Goal: Use online tool/utility

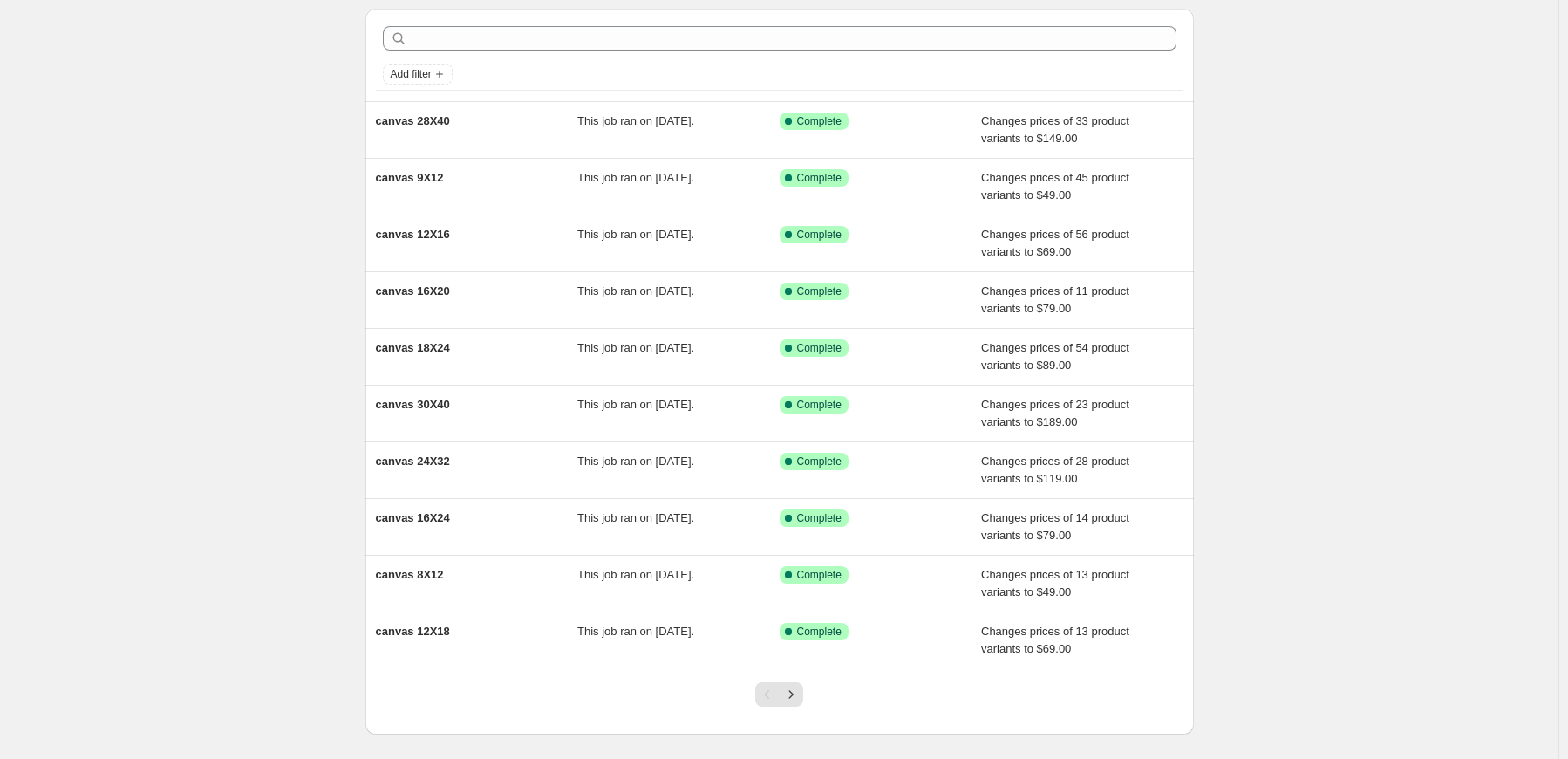
scroll to position [87, 0]
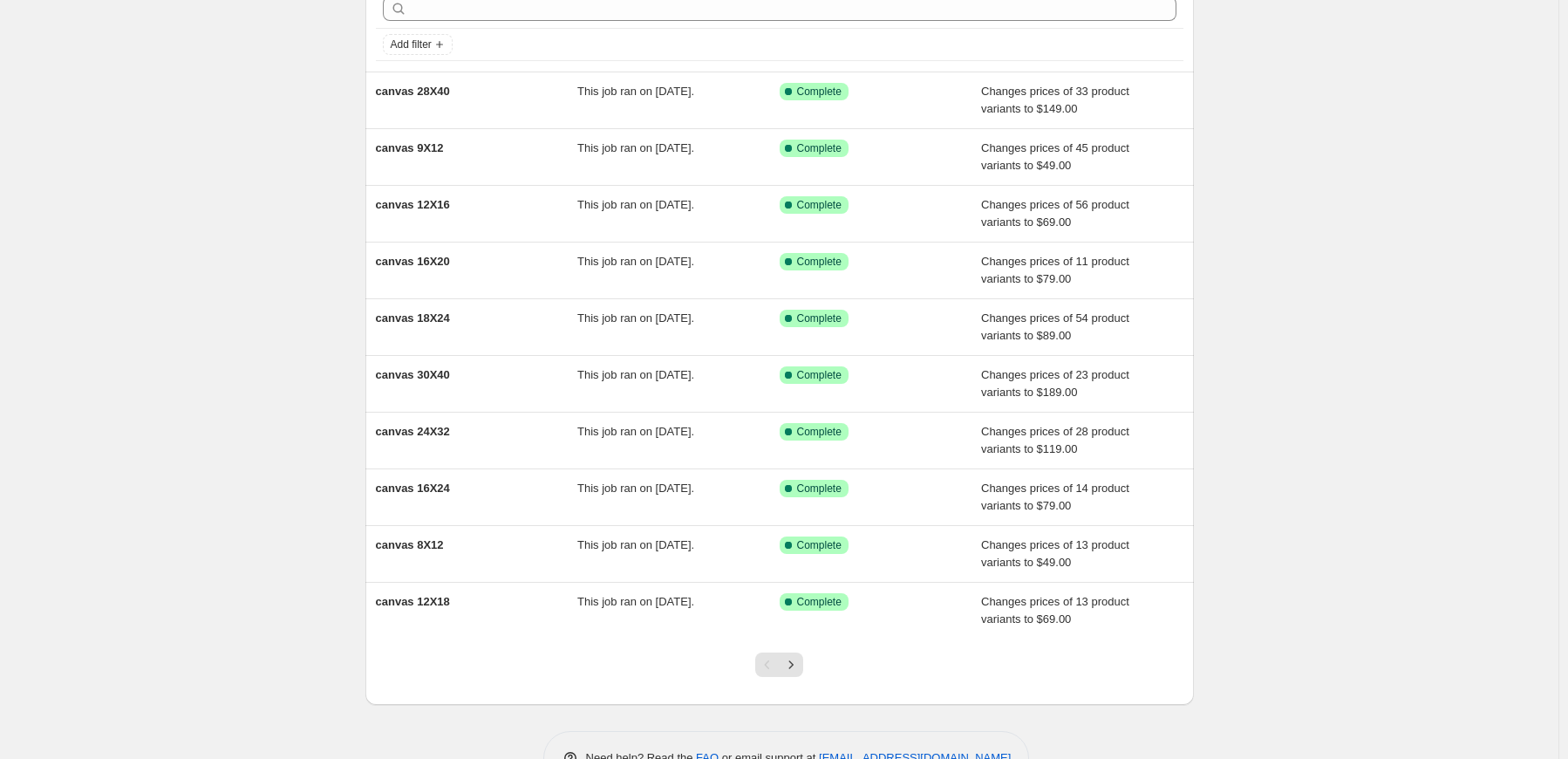
click at [292, 107] on div "NA Bulk Price Editor. This page is ready NA Bulk Price Editor Add new price [ME…" at bounding box center [779, 362] width 1559 height 898
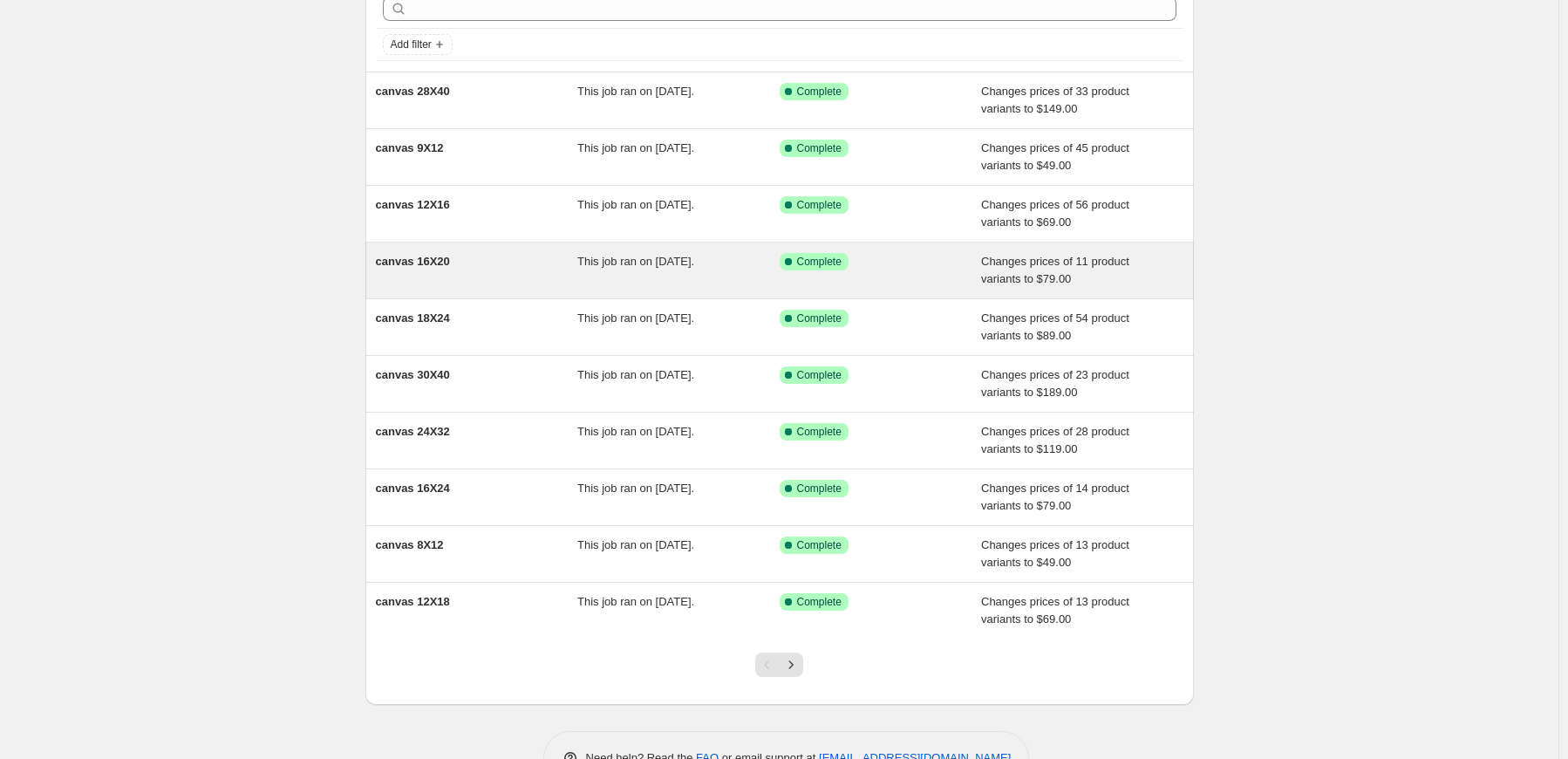
scroll to position [0, 0]
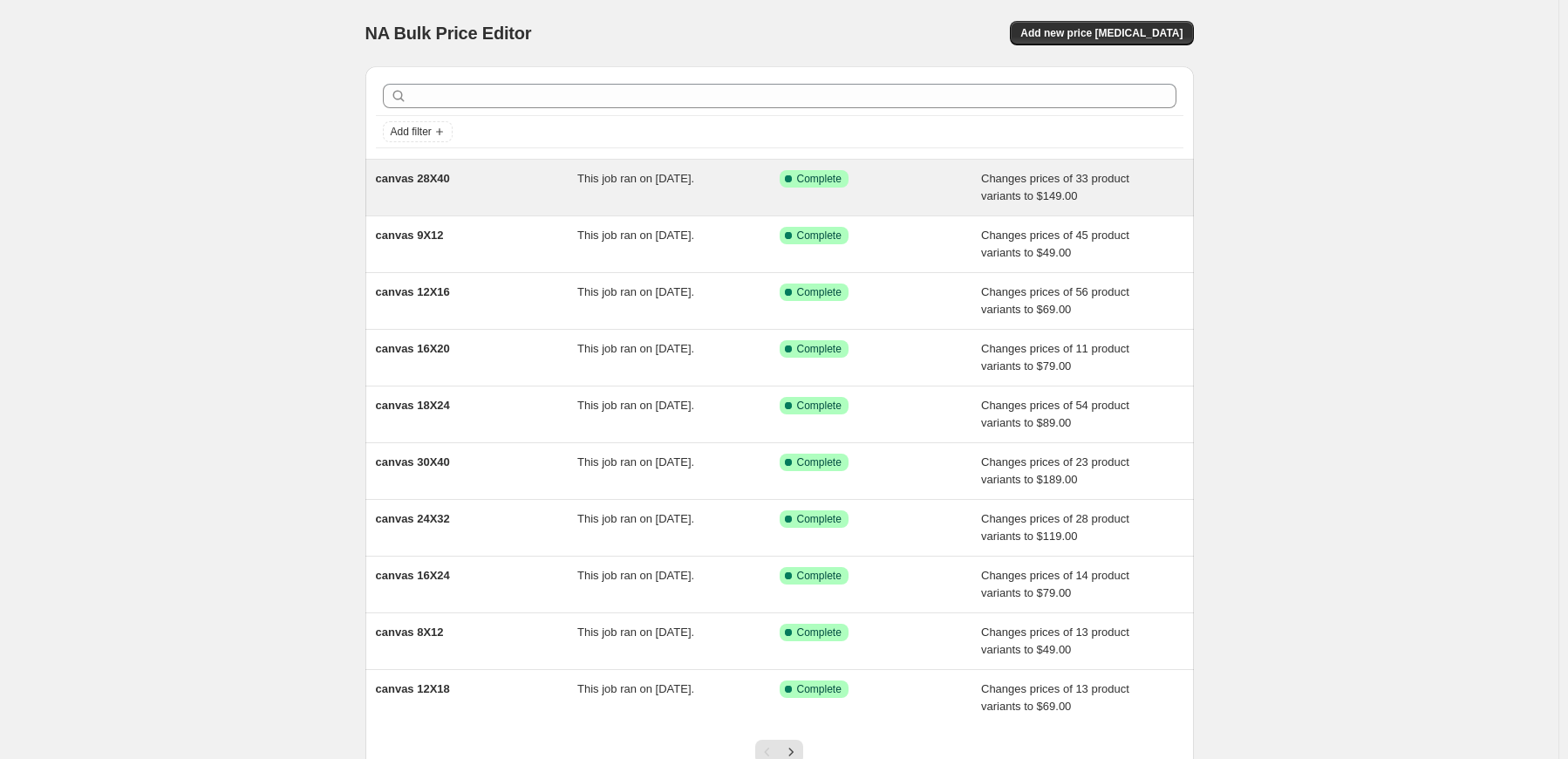
click at [535, 204] on div "canvas 28X40" at bounding box center [477, 187] width 202 height 35
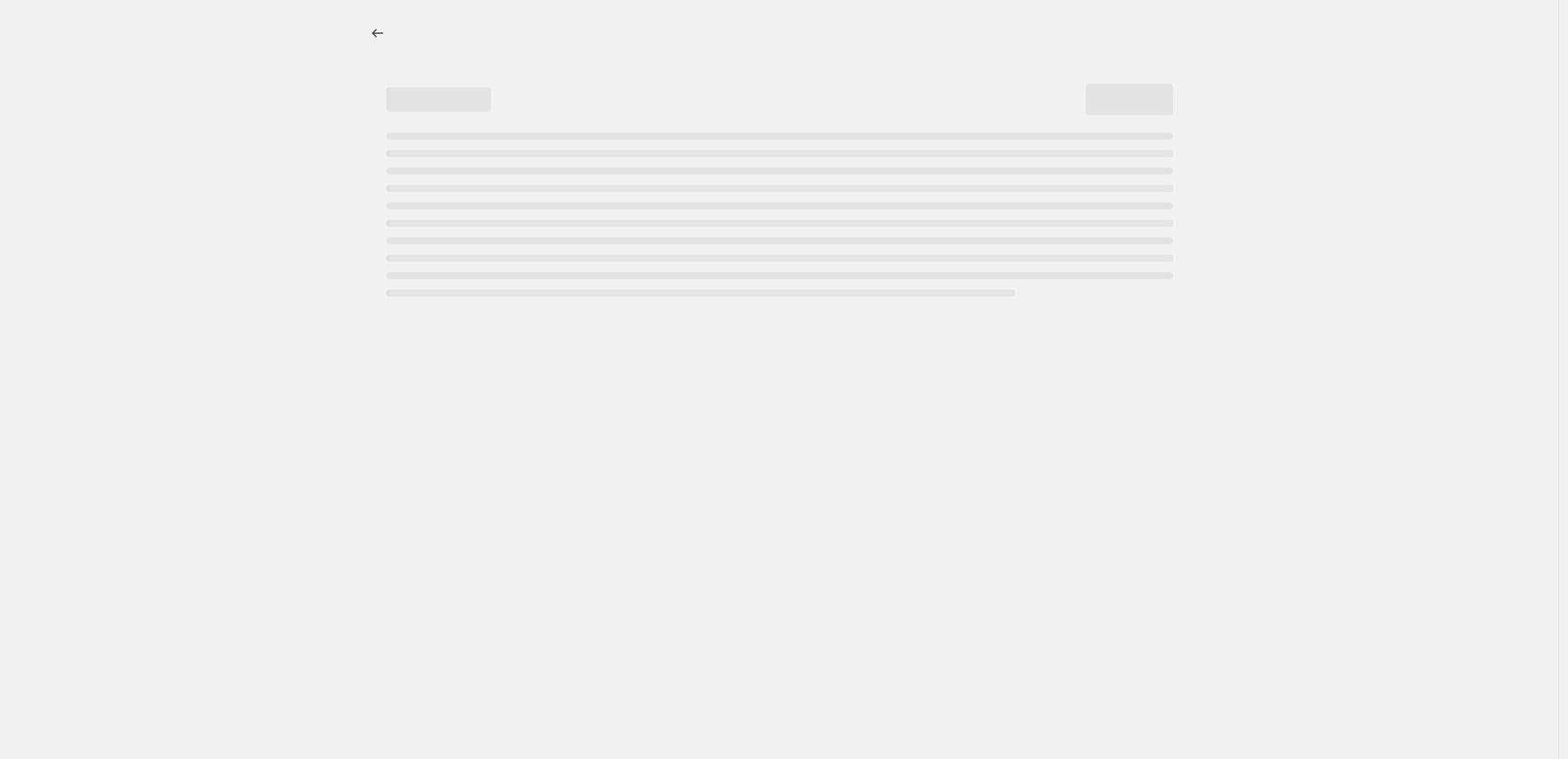
select select "to"
select select "title"
select select "contains"
select select "title"
select select "not_equal"
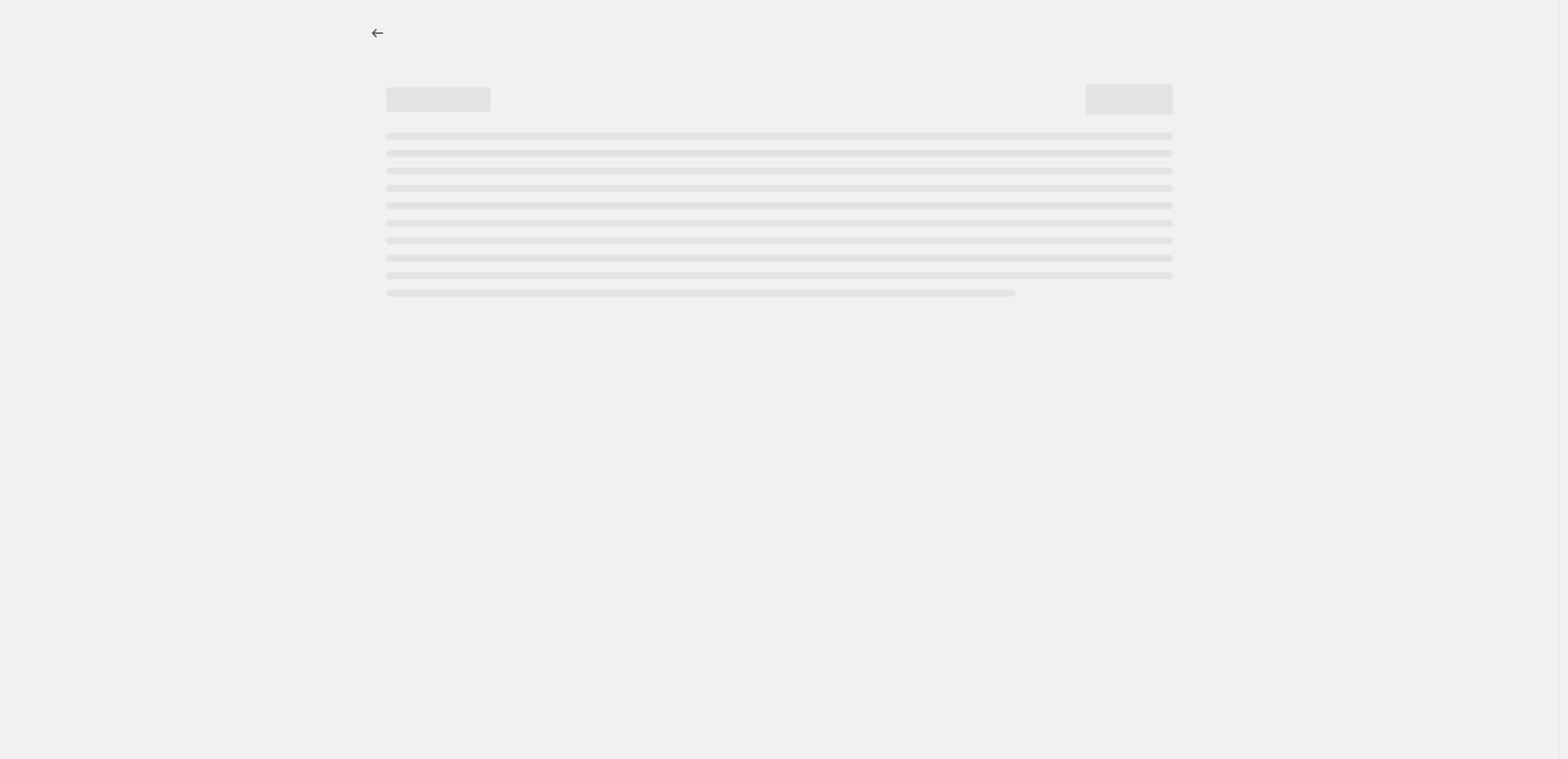
select select "title"
select select "not_equal"
select select "title"
select select "not_equal"
select select "title"
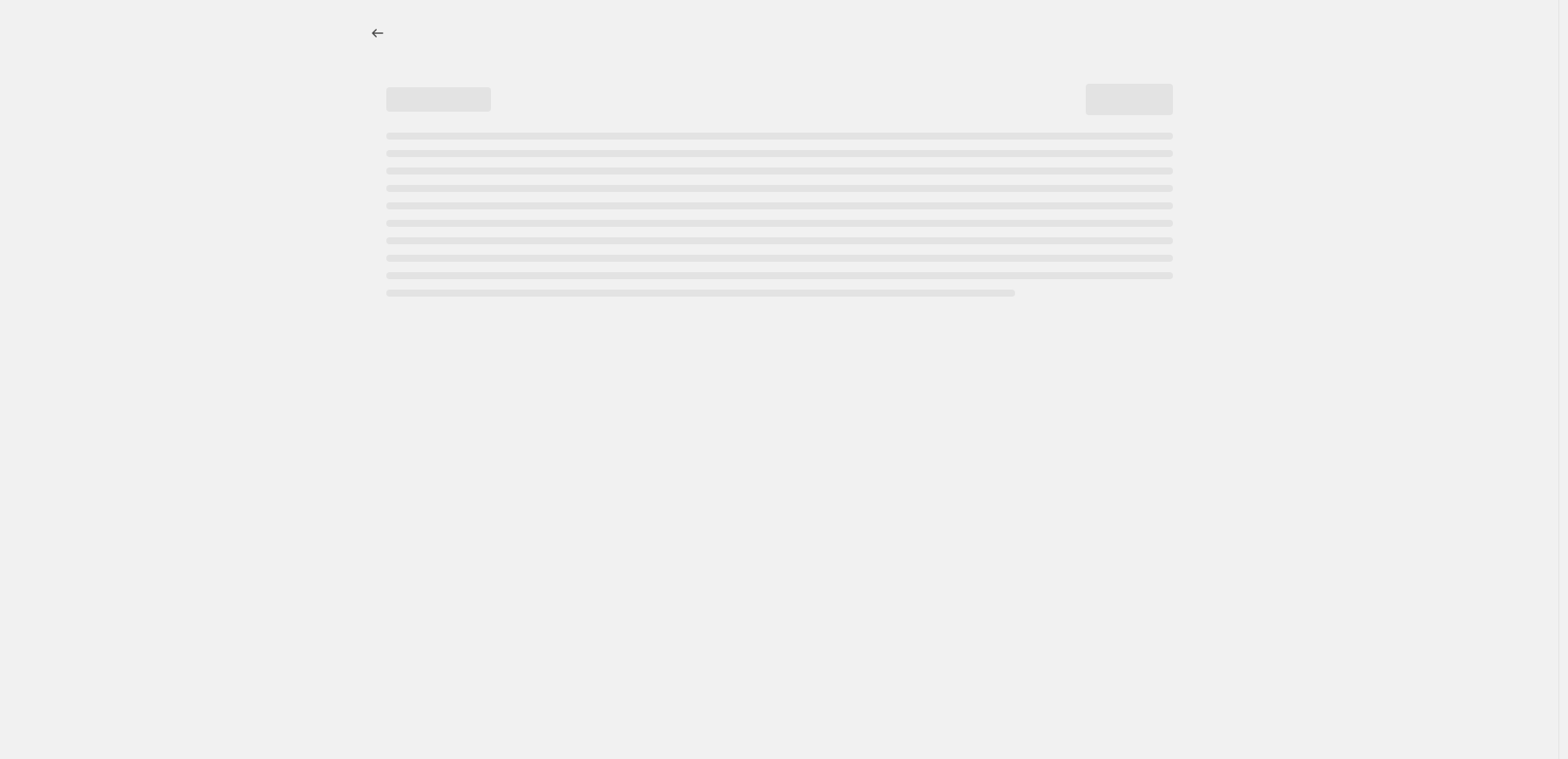
select select "contains"
select select "title"
select select "not_equal"
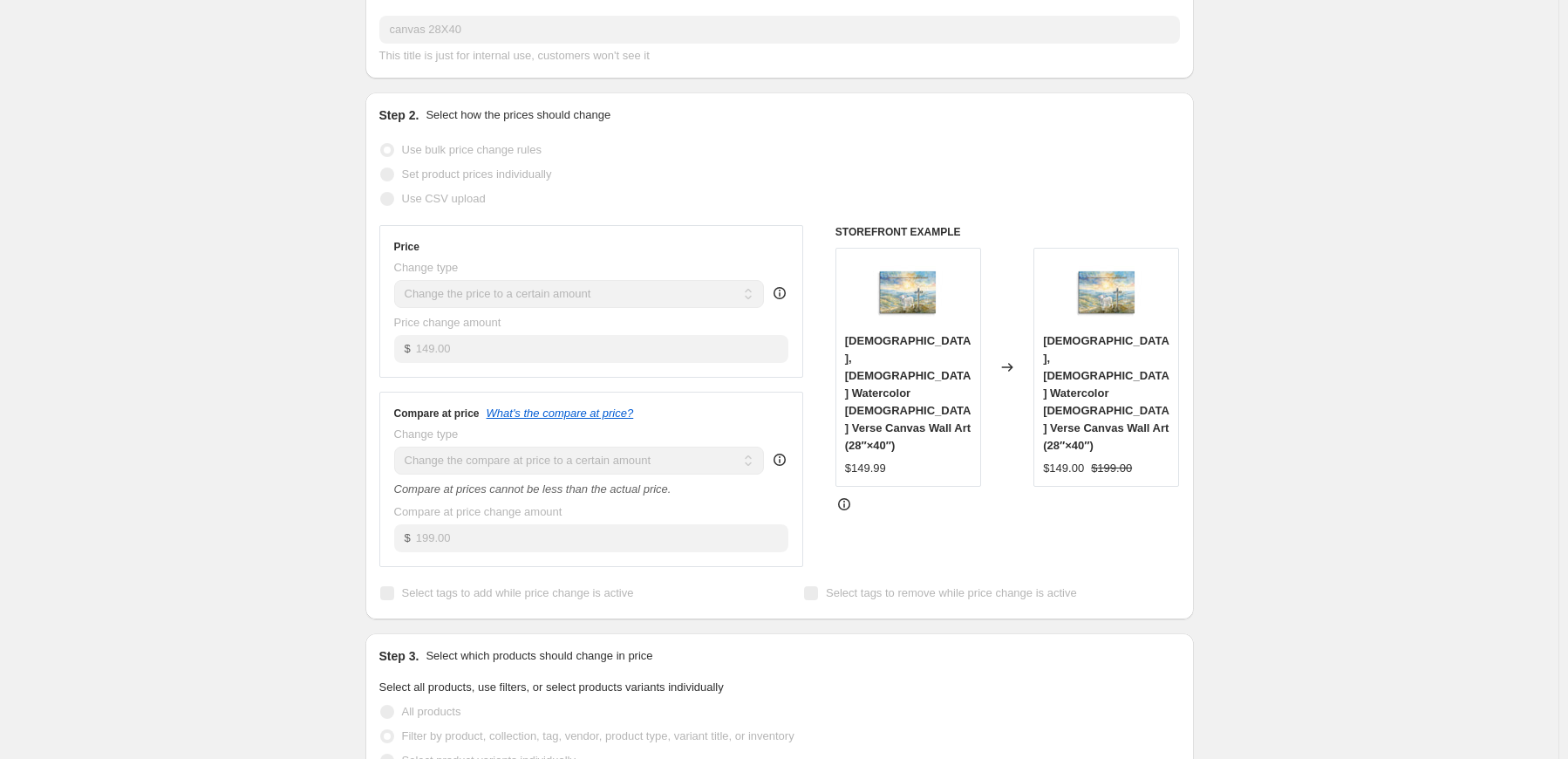
scroll to position [523, 0]
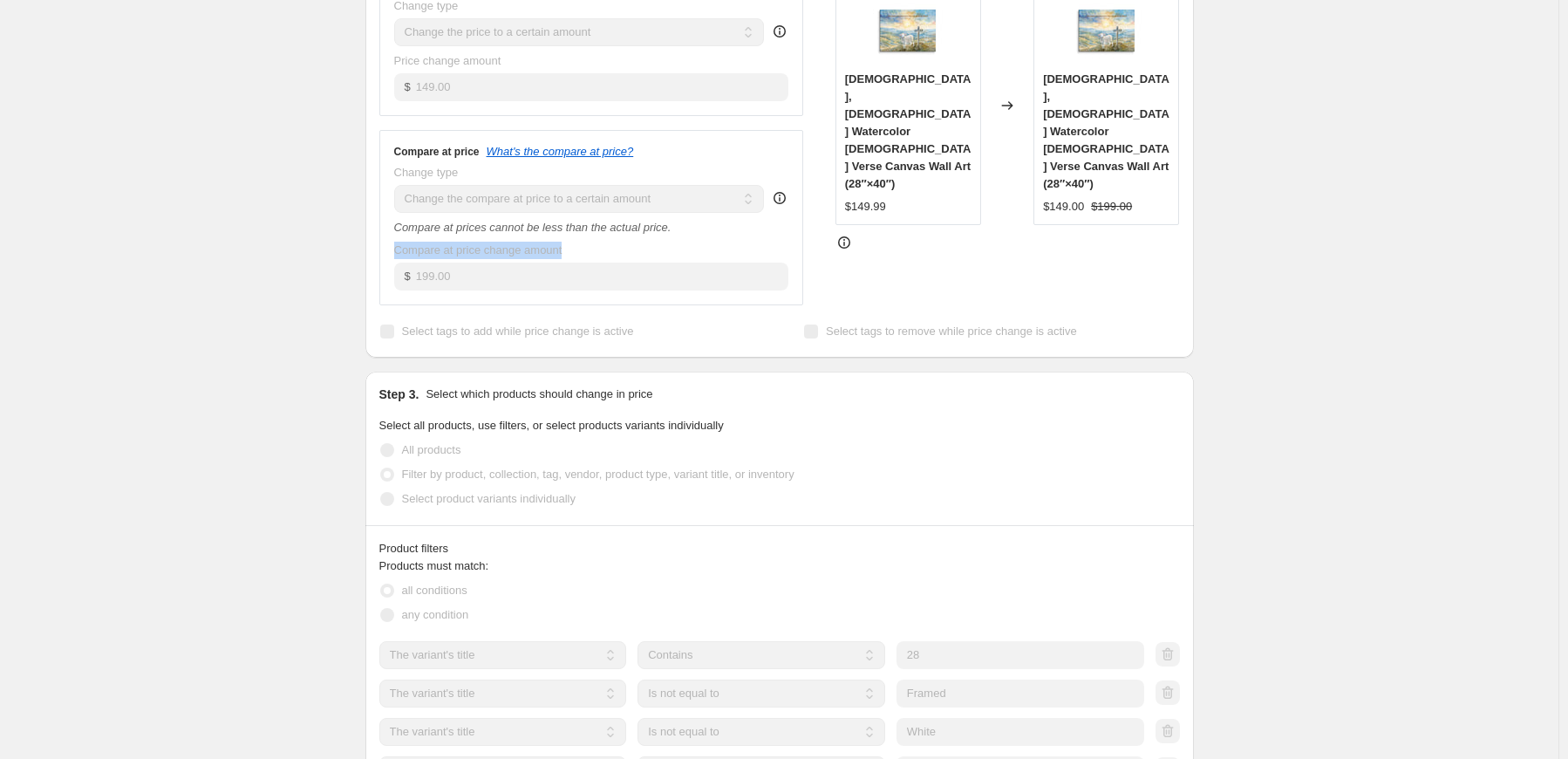
drag, startPoint x: 396, startPoint y: 253, endPoint x: 585, endPoint y: 256, distance: 189.0
click at [585, 256] on div "Compare at price What's the compare at price? Change type Change the compare at…" at bounding box center [592, 217] width 425 height 175
click at [300, 257] on div "canvas 28X40. This page is ready canvas 28X40 Success Complete Complete Price r…" at bounding box center [779, 569] width 1559 height 2185
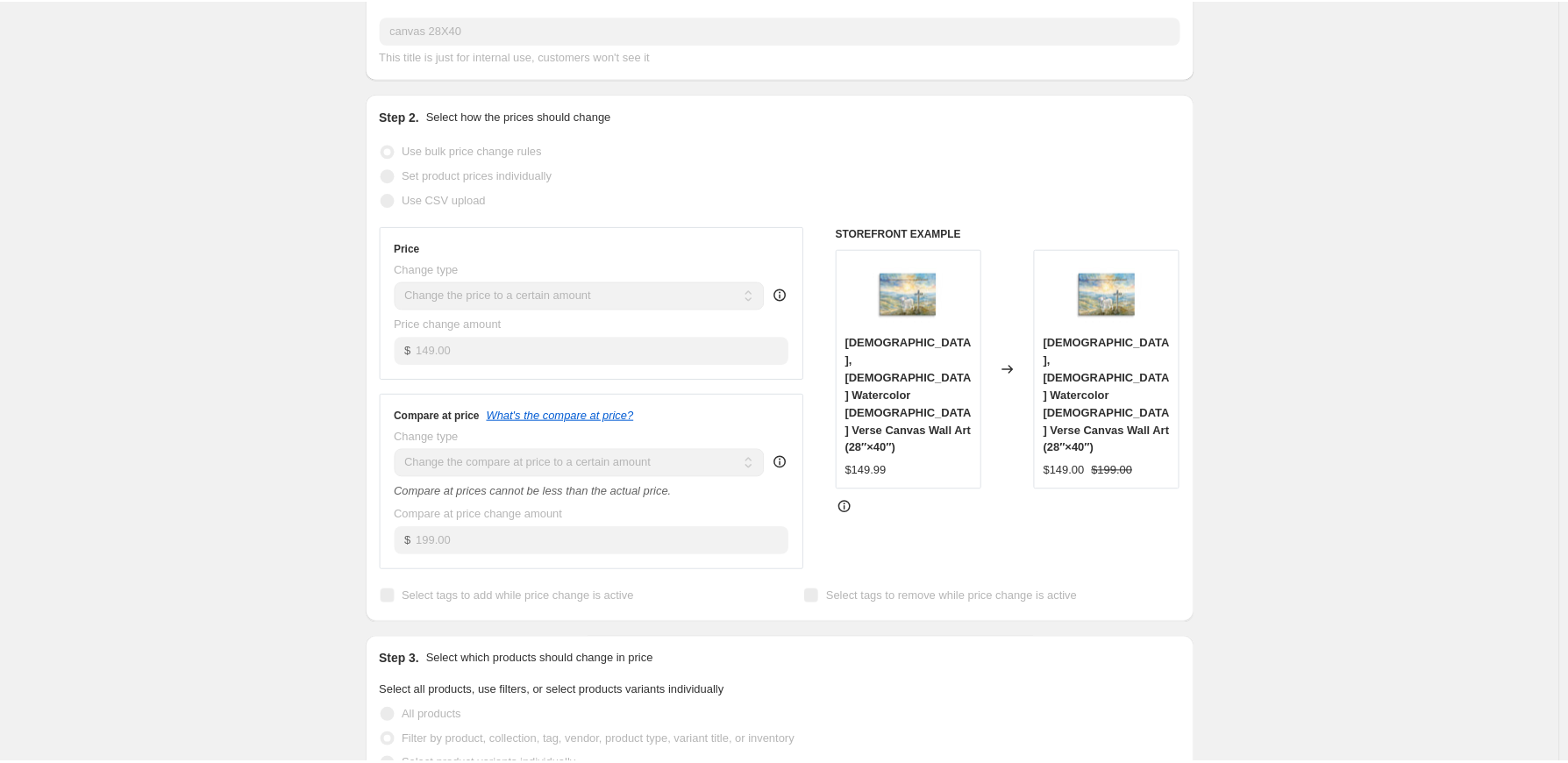
scroll to position [0, 0]
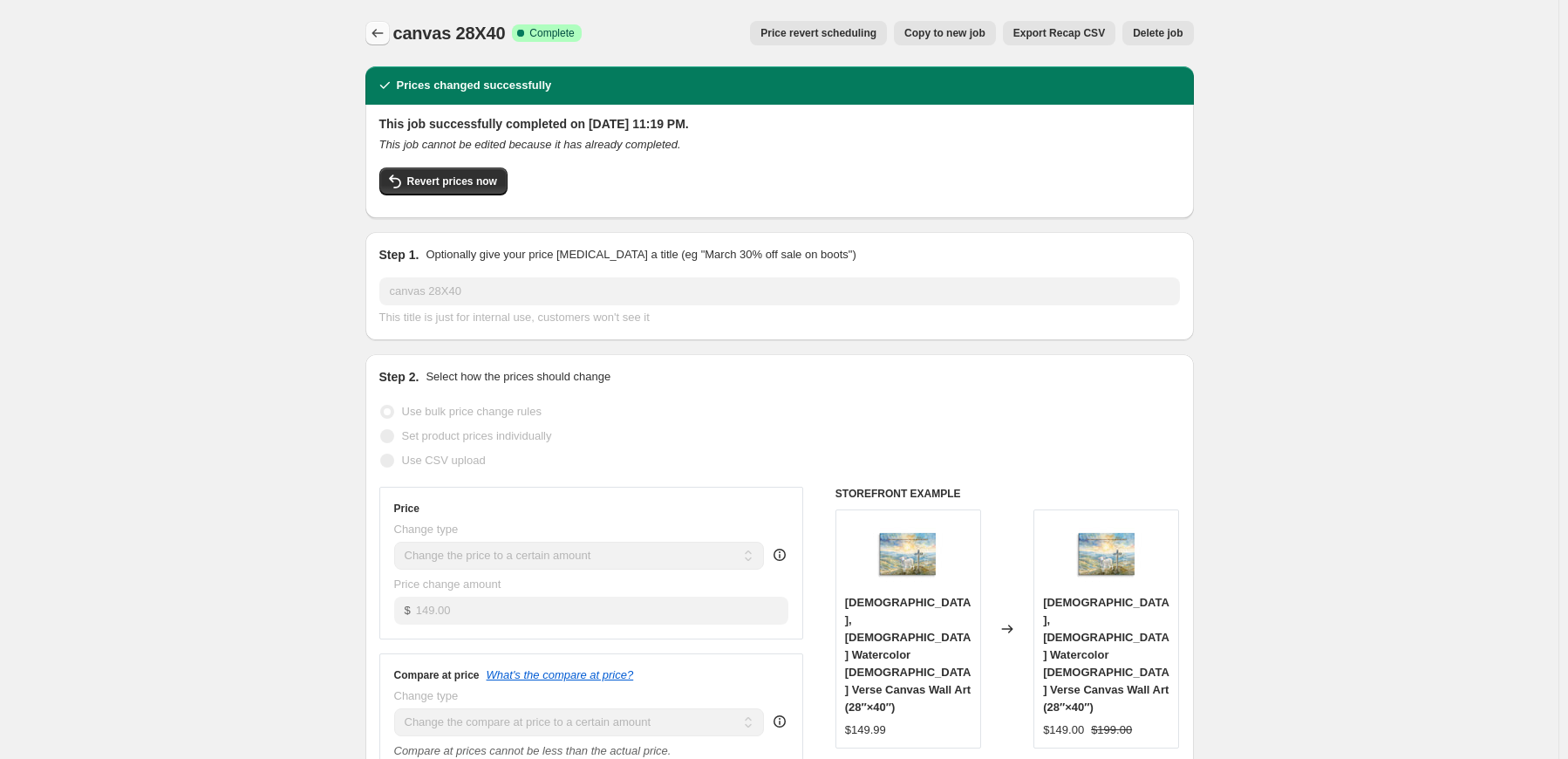
click at [390, 35] on button "Price change jobs" at bounding box center [377, 33] width 24 height 24
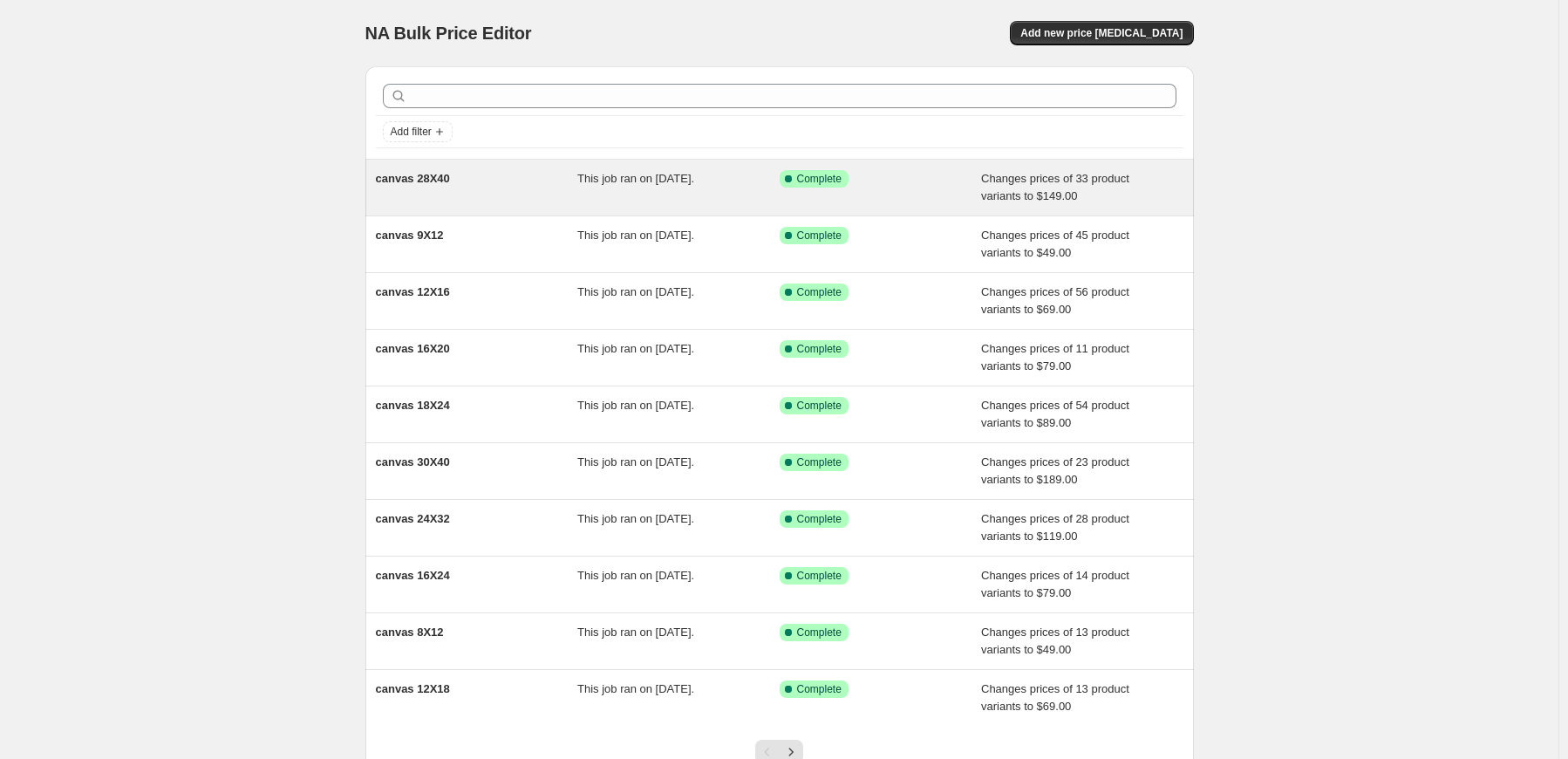
click at [444, 194] on div "canvas 28X40" at bounding box center [477, 187] width 202 height 35
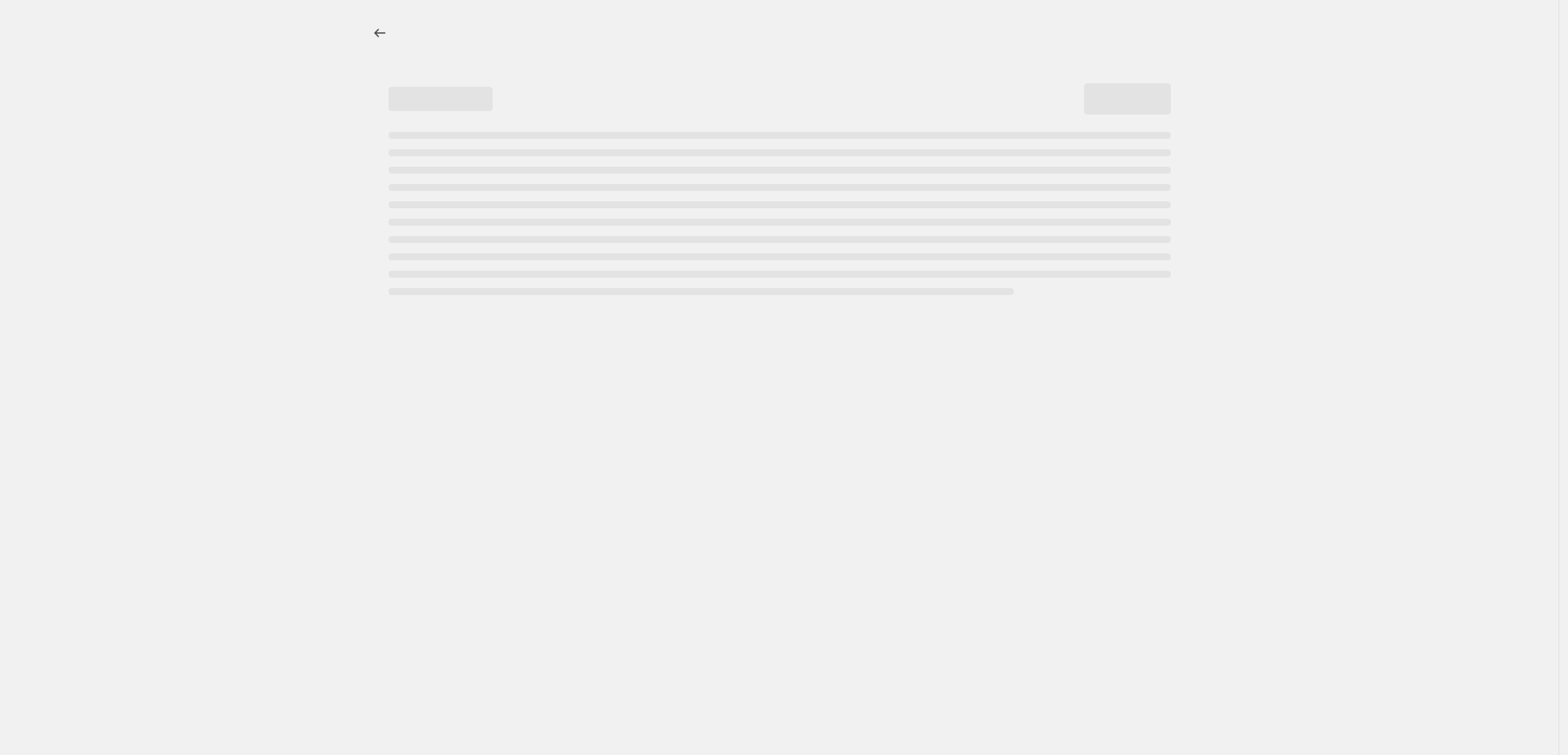
select select "to"
select select "title"
select select "contains"
select select "title"
select select "not_equal"
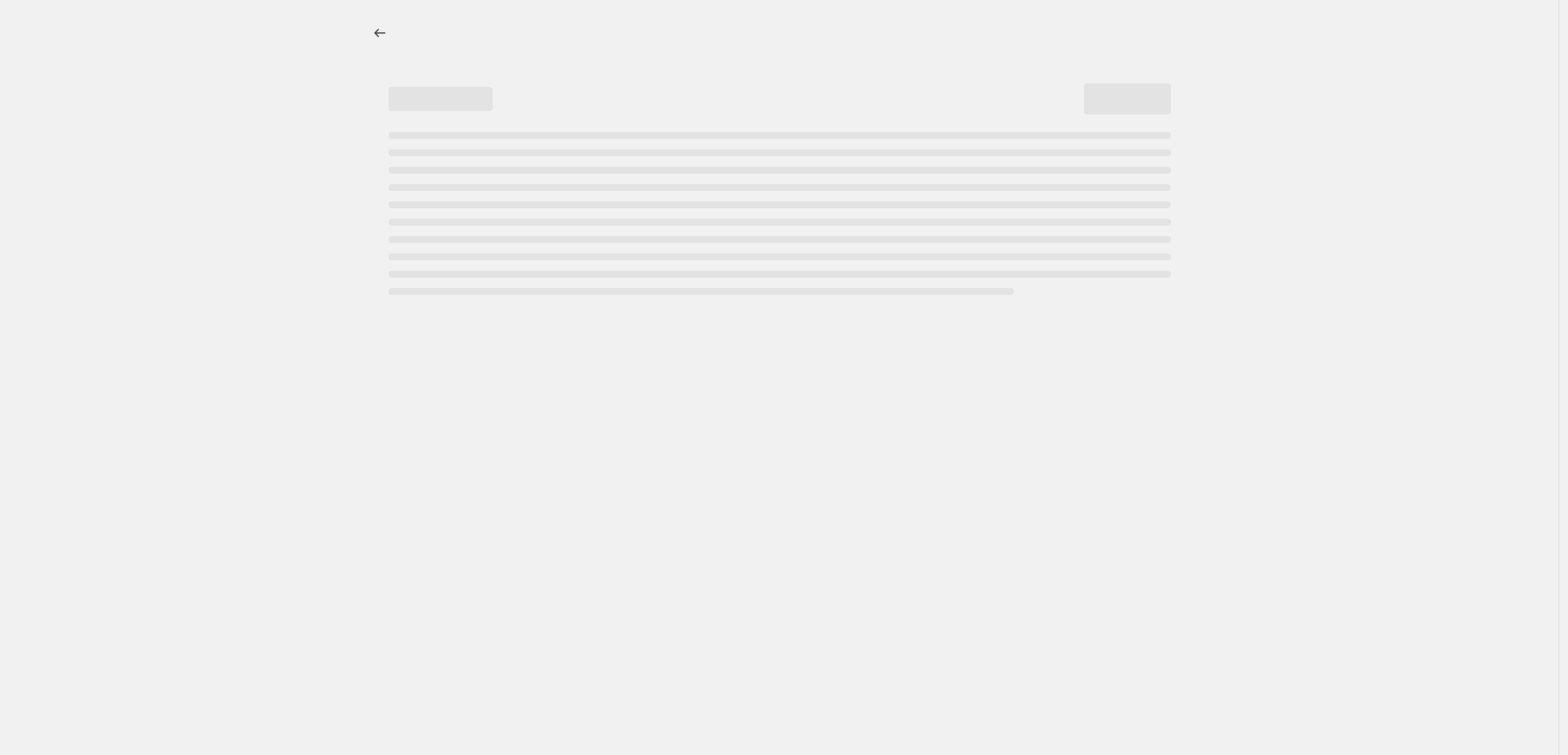
select select "title"
select select "not_equal"
select select "title"
select select "not_equal"
select select "title"
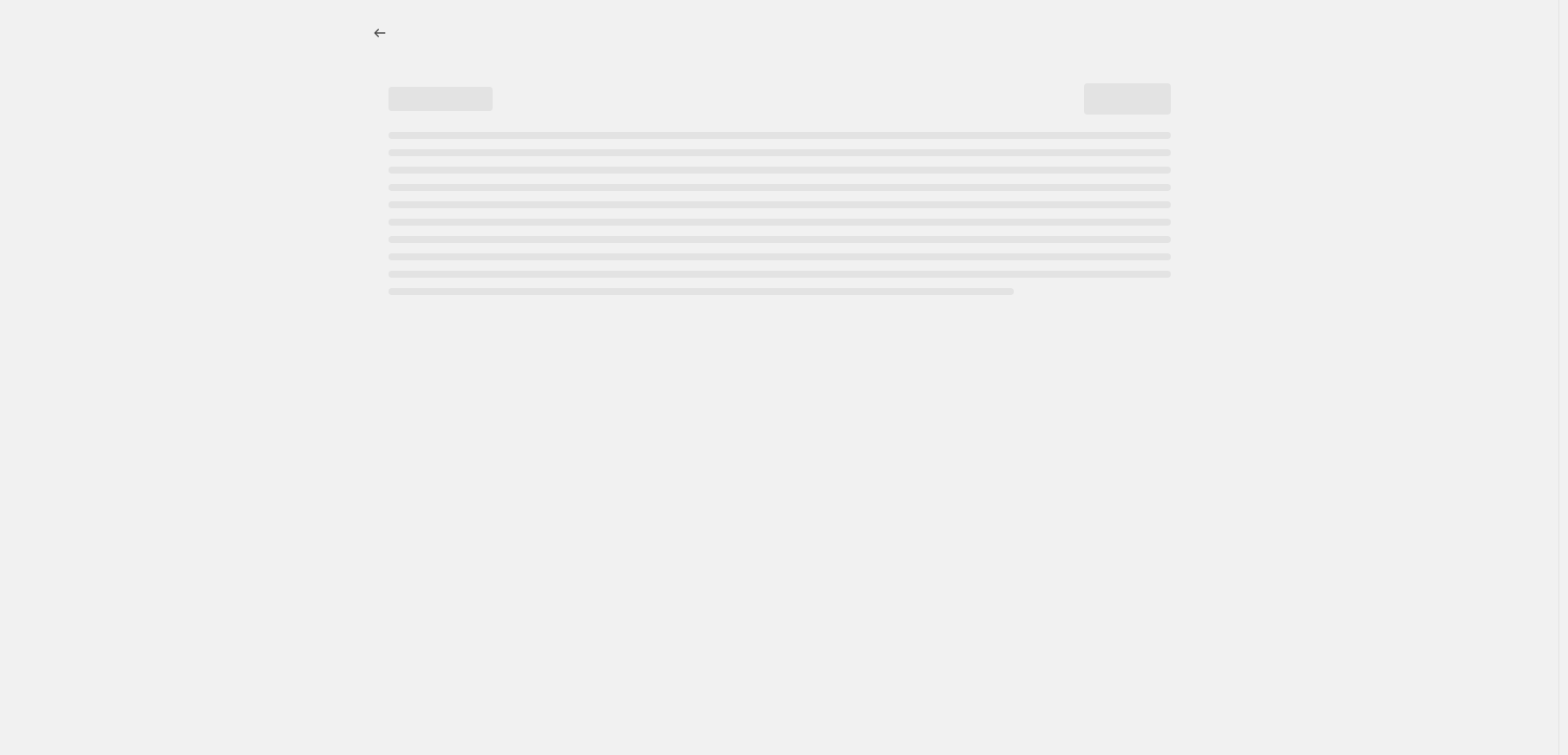
select select "contains"
select select "title"
select select "not_equal"
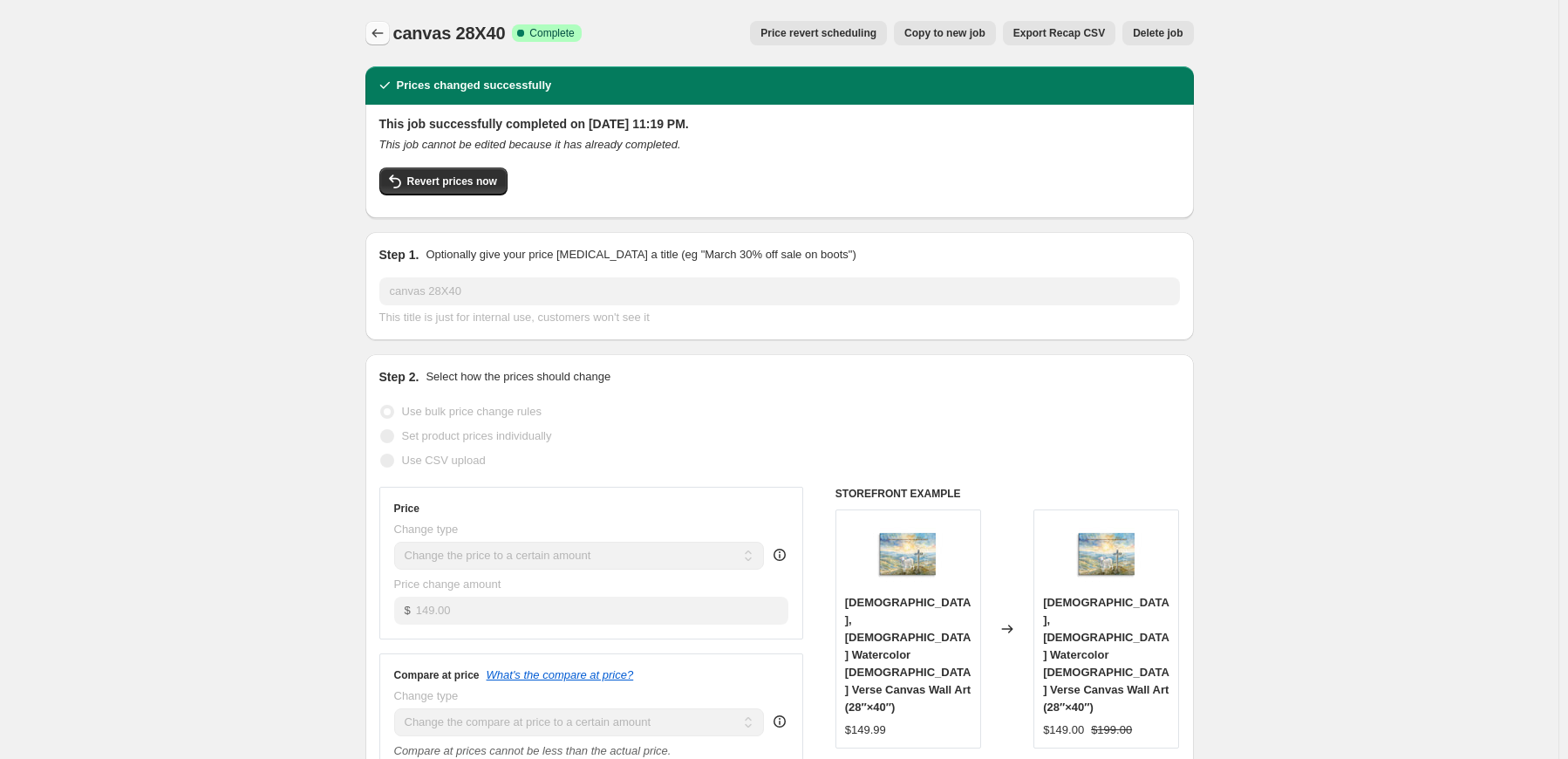
click at [387, 36] on icon "Price change jobs" at bounding box center [377, 33] width 18 height 18
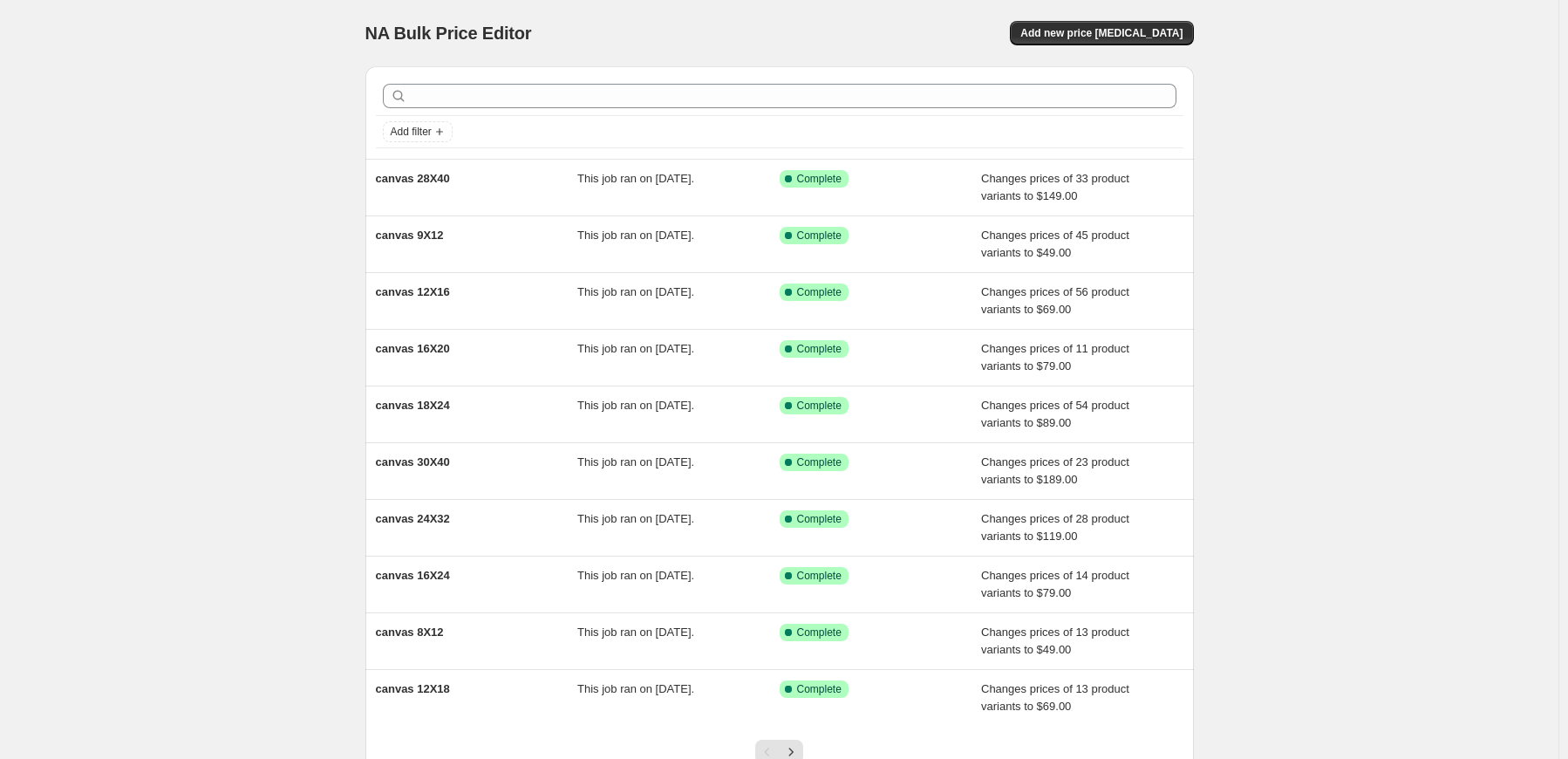
click at [323, 54] on div "NA Bulk Price Editor. This page is ready NA Bulk Price Editor Add new price [ME…" at bounding box center [779, 449] width 1559 height 898
click at [90, 63] on div "NA Bulk Price Editor. This page is ready NA Bulk Price Editor Add new price [ME…" at bounding box center [779, 449] width 1559 height 898
